Goal: Find specific fact: Find specific page/section

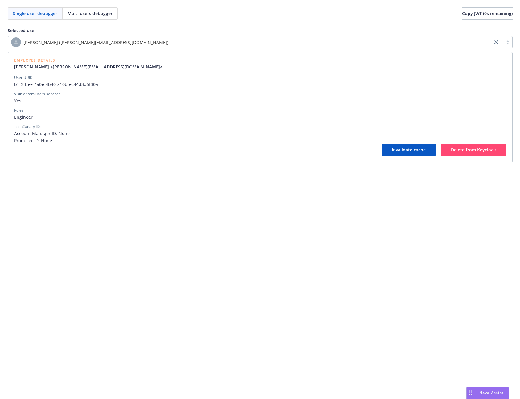
click at [101, 46] on div "[PERSON_NAME] ([PERSON_NAME][EMAIL_ADDRESS][DOMAIN_NAME])" at bounding box center [250, 42] width 479 height 10
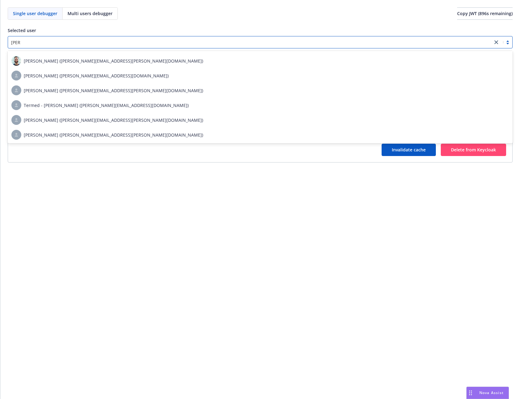
scroll to position [206, 0]
type input "[PERSON_NAME]"
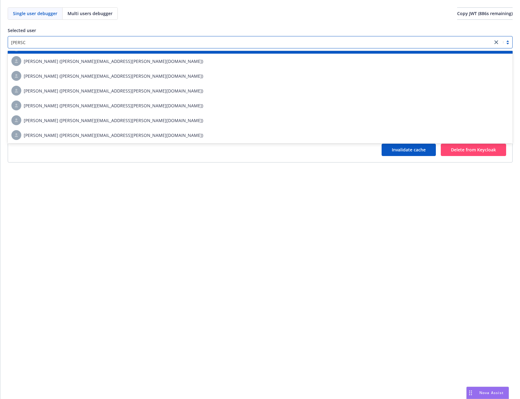
scroll to position [44, 0]
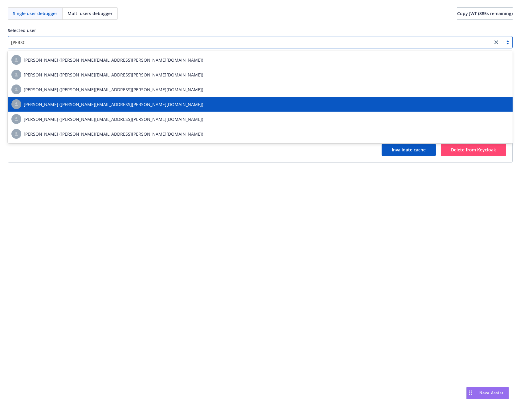
click at [86, 99] on div "[PERSON_NAME] ([PERSON_NAME][EMAIL_ADDRESS][PERSON_NAME][DOMAIN_NAME])" at bounding box center [260, 104] width 498 height 10
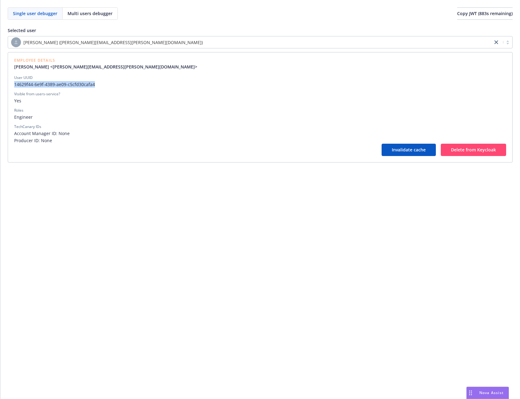
drag, startPoint x: 100, startPoint y: 85, endPoint x: 12, endPoint y: 85, distance: 87.9
click at [12, 85] on div "Employee Details [PERSON_NAME] <[PERSON_NAME][EMAIL_ADDRESS][PERSON_NAME][DOMAI…" at bounding box center [260, 107] width 505 height 110
copy span "14629f44-6e9f-4389-ae09-c5cfd30cafa4"
click at [159, 100] on span "Yes" at bounding box center [260, 100] width 492 height 6
click at [364, 188] on div "Single user debugger Multi users debugger Copy JWT ( 828 s remaining) Selected …" at bounding box center [260, 199] width 520 height 399
